Goal: Task Accomplishment & Management: Complete application form

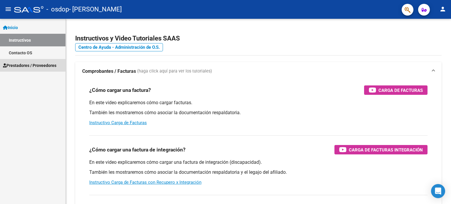
click at [31, 63] on span "Prestadores / Proveedores" at bounding box center [29, 65] width 53 height 6
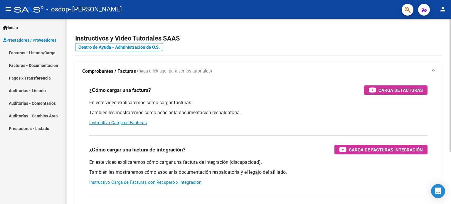
click at [267, 46] on h4 "Centro de Ayuda - Administración de O.S." at bounding box center [258, 47] width 366 height 6
click at [442, 6] on mat-icon "person" at bounding box center [442, 9] width 7 height 7
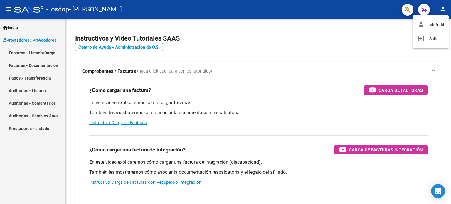
click at [442, 6] on div at bounding box center [225, 102] width 451 height 204
click at [20, 52] on link "Facturas - Listado/Carga" at bounding box center [32, 52] width 65 height 13
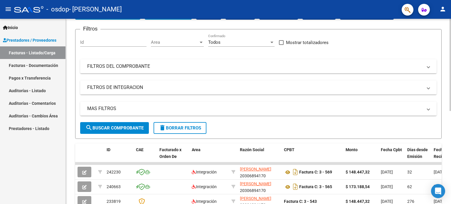
scroll to position [6, 0]
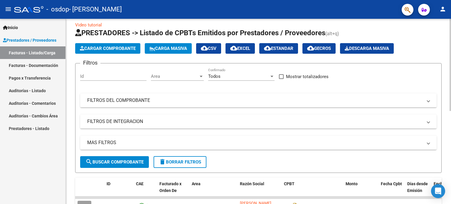
click at [441, 43] on div "Video tutorial PRESTADORES -> Listado de CPBTs Emitidos por Prestadores / Prove…" at bounding box center [259, 196] width 387 height 369
click at [119, 48] on span "Cargar Comprobante" at bounding box center [108, 48] width 56 height 5
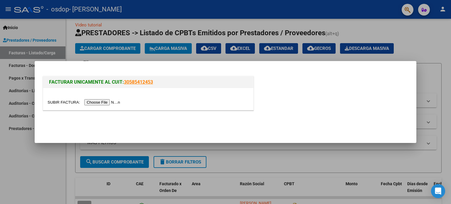
click at [439, 37] on div at bounding box center [225, 102] width 451 height 204
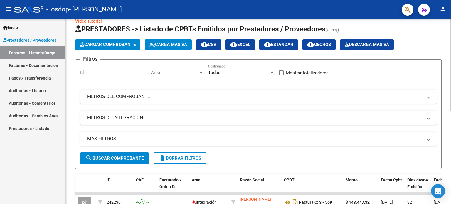
scroll to position [0, 0]
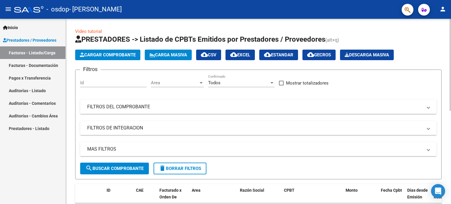
click at [450, 31] on div at bounding box center [449, 65] width 1 height 92
click at [16, 67] on link "Facturas - Documentación" at bounding box center [32, 65] width 65 height 13
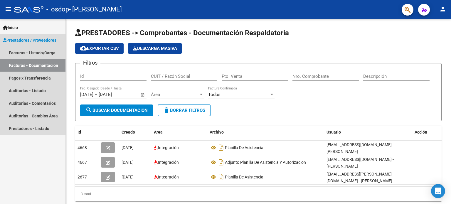
click at [30, 38] on span "Prestadores / Proveedores" at bounding box center [29, 40] width 53 height 6
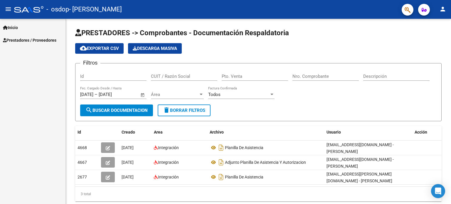
click at [30, 38] on span "Prestadores / Proveedores" at bounding box center [29, 40] width 53 height 6
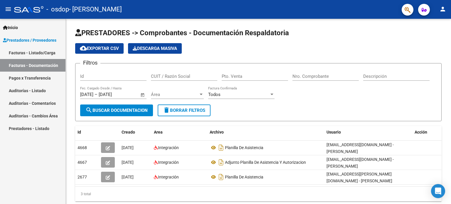
click at [18, 29] on span "Inicio" at bounding box center [10, 27] width 15 height 6
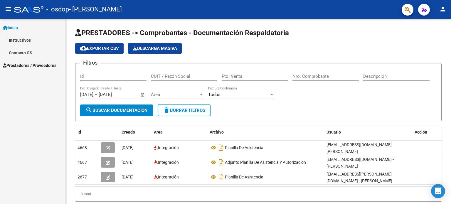
click at [18, 39] on link "Instructivos" at bounding box center [32, 40] width 65 height 13
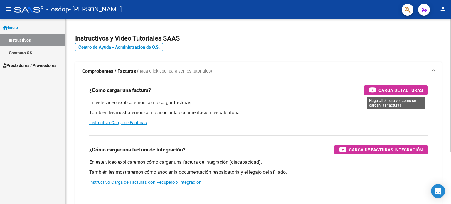
click at [396, 87] on span "Carga de Facturas" at bounding box center [400, 90] width 44 height 7
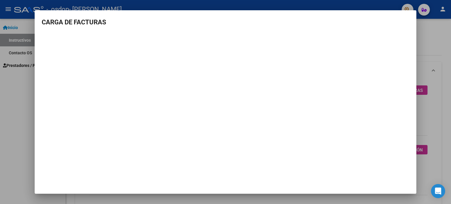
click at [26, 90] on div at bounding box center [225, 102] width 451 height 204
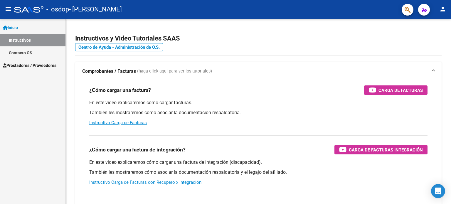
click at [19, 68] on span "Prestadores / Proveedores" at bounding box center [29, 65] width 53 height 6
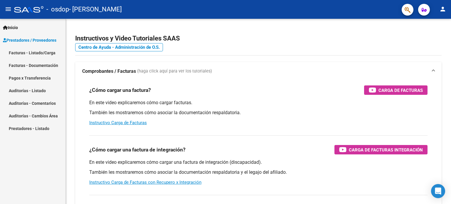
click at [33, 54] on link "Facturas - Listado/Carga" at bounding box center [32, 52] width 65 height 13
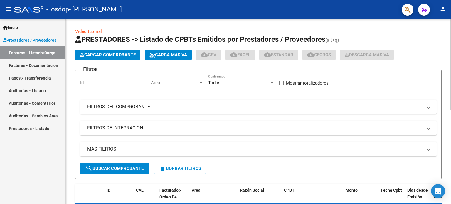
click at [106, 56] on span "Cargar Comprobante" at bounding box center [108, 54] width 56 height 5
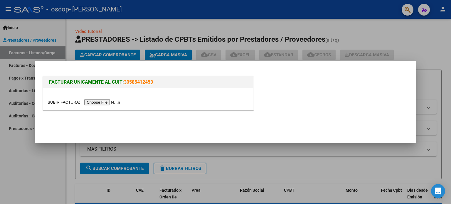
click at [100, 102] on input "file" at bounding box center [85, 102] width 74 height 6
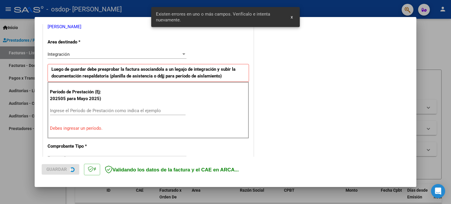
scroll to position [127, 0]
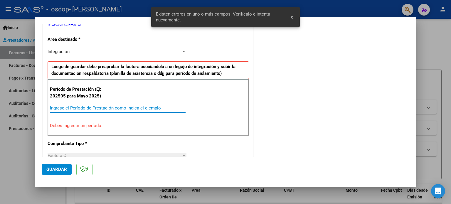
click at [131, 108] on input "Ingrese el Período de Prestación como indica el ejemplo" at bounding box center [118, 107] width 136 height 5
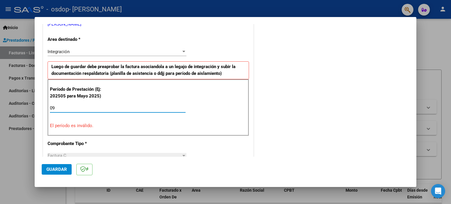
type input "0"
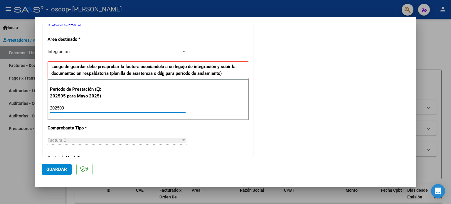
type input "202509"
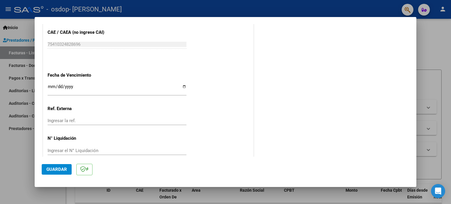
scroll to position [383, 0]
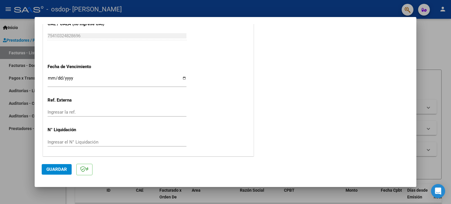
click at [182, 76] on input "Ingresar la fecha" at bounding box center [117, 80] width 139 height 9
type input "[DATE]"
click at [48, 171] on span "Guardar" at bounding box center [56, 169] width 21 height 5
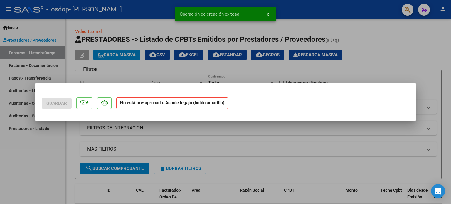
scroll to position [0, 0]
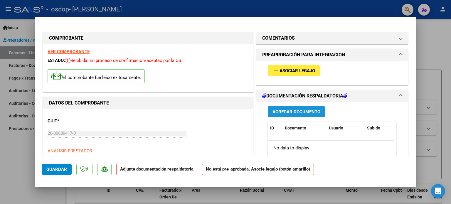
click at [312, 113] on span "Agregar Documento" at bounding box center [296, 111] width 48 height 5
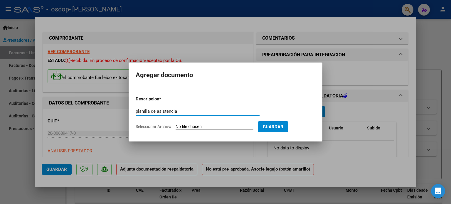
type input "planilla de asistencia"
click at [207, 128] on input "Seleccionar Archivo" at bounding box center [215, 127] width 78 height 6
type input "C:\fakepath\Planilla asistencia septiembre Mati.pdf"
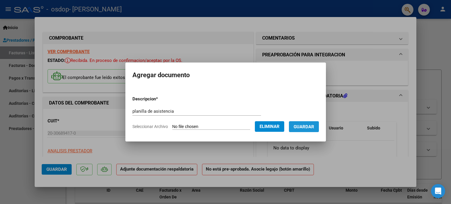
click at [302, 126] on span "Guardar" at bounding box center [304, 126] width 21 height 5
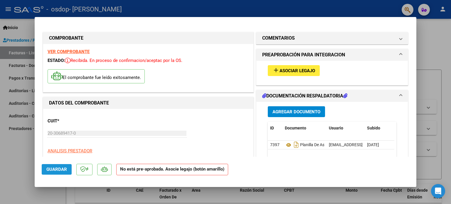
click at [64, 168] on span "Guardar" at bounding box center [56, 169] width 21 height 5
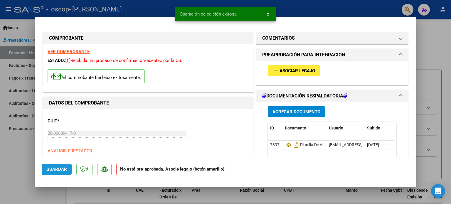
drag, startPoint x: 60, startPoint y: 169, endPoint x: 48, endPoint y: 174, distance: 12.4
click at [48, 174] on button "Guardar" at bounding box center [57, 169] width 30 height 11
click at [448, 84] on div at bounding box center [225, 102] width 451 height 204
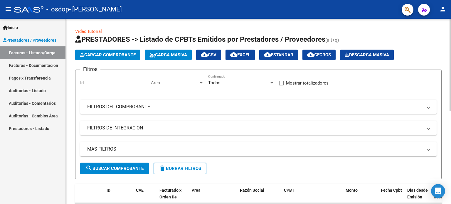
click at [444, 66] on div "Video tutorial PRESTADORES -> Listado de CPBTs Emitidos por Prestadores / Prove…" at bounding box center [259, 203] width 387 height 369
